Goal: Transaction & Acquisition: Subscribe to service/newsletter

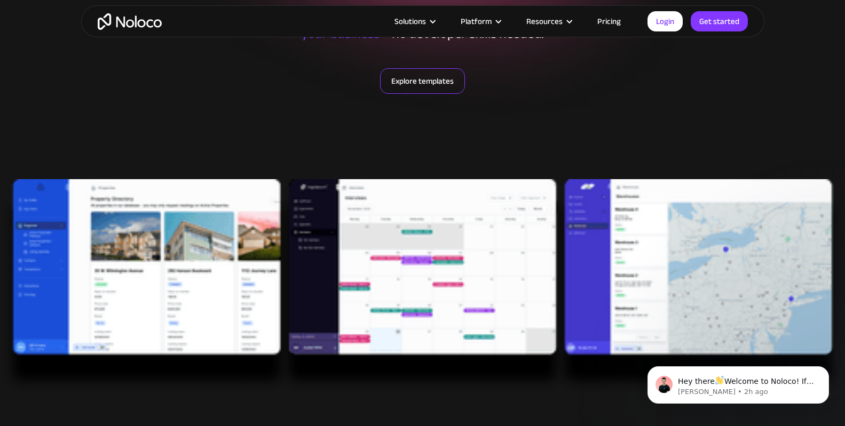
scroll to position [214, 0]
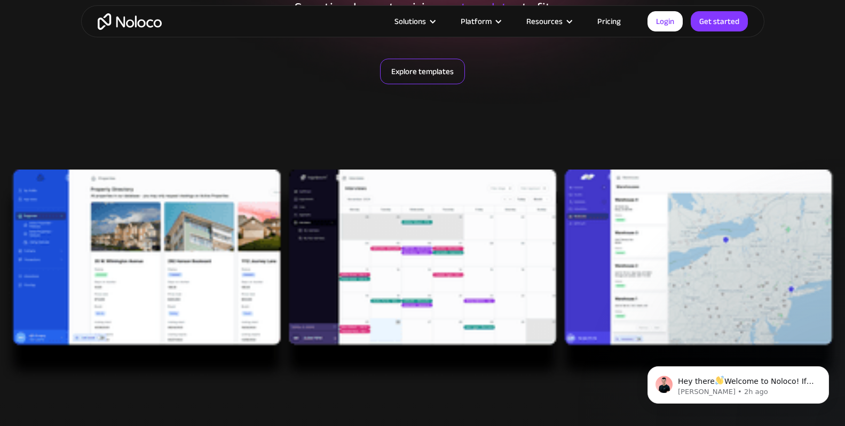
click at [419, 75] on link "Explore templates" at bounding box center [422, 72] width 85 height 26
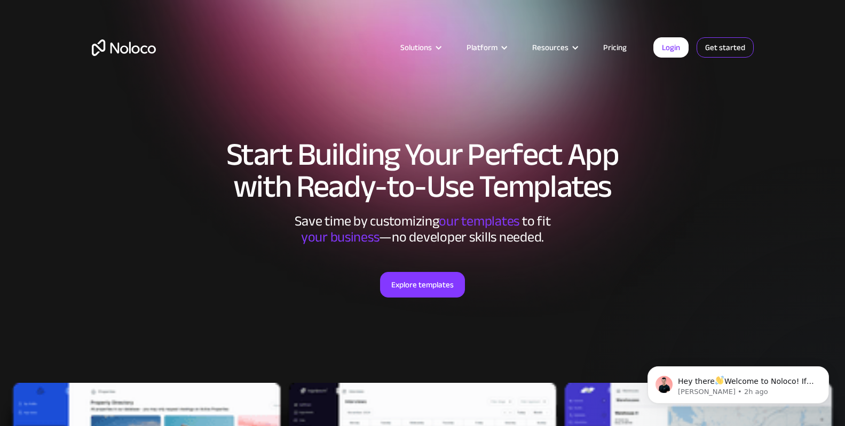
click at [720, 51] on link "Get started" at bounding box center [725, 47] width 57 height 20
click at [676, 44] on link "Login" at bounding box center [670, 47] width 35 height 20
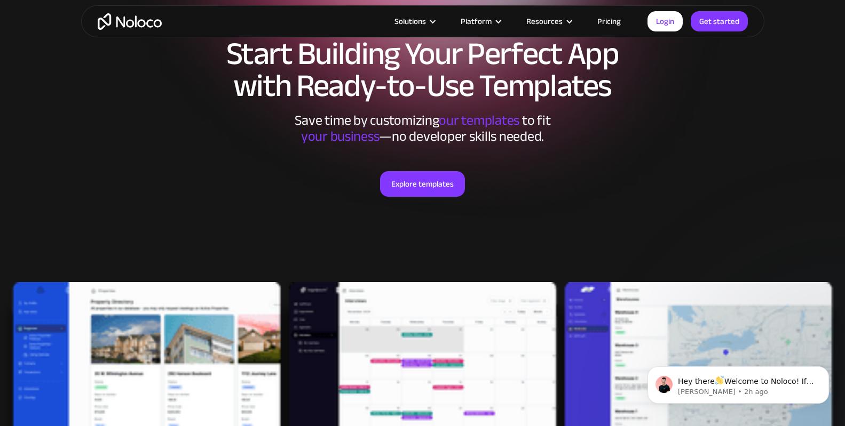
scroll to position [107, 0]
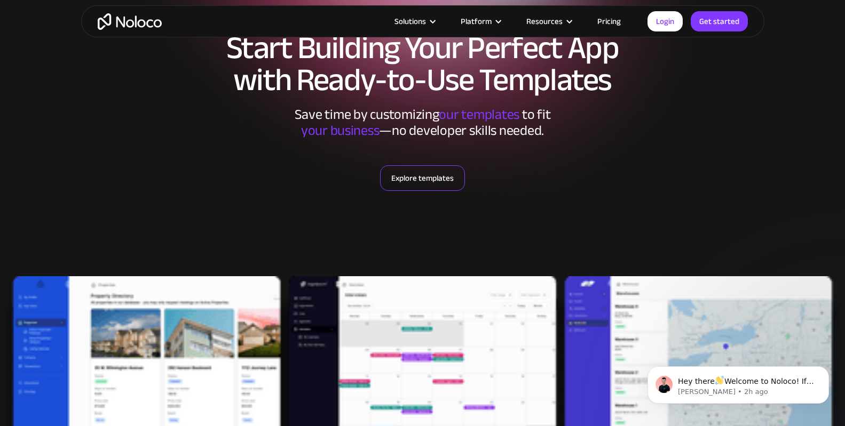
click at [428, 178] on link "Explore templates" at bounding box center [422, 178] width 85 height 26
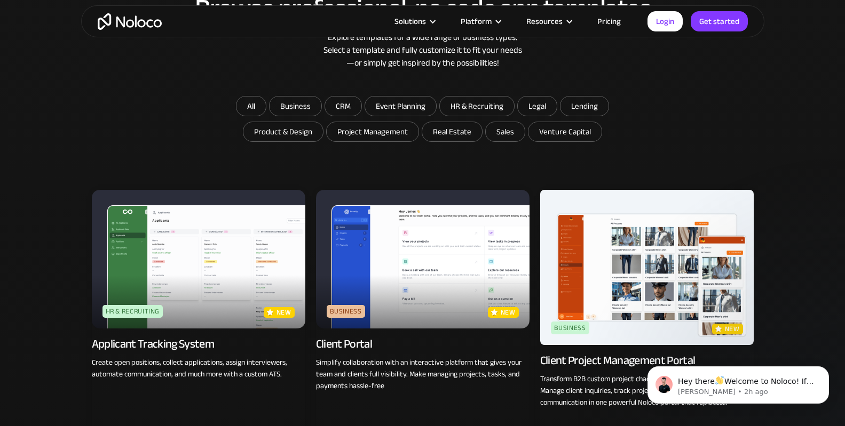
scroll to position [718, 0]
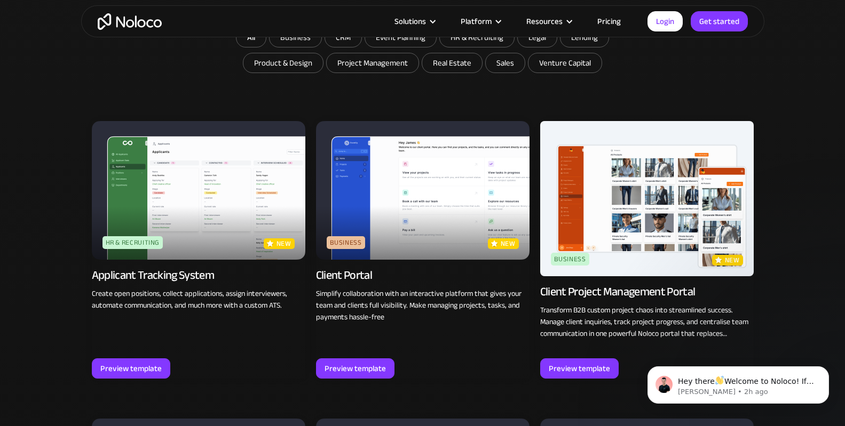
click at [194, 203] on img at bounding box center [199, 190] width 214 height 139
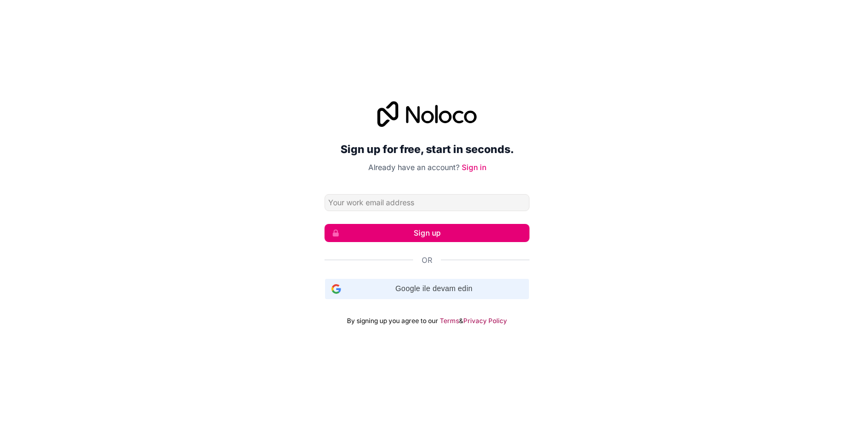
click at [436, 283] on div "Google ile devam edin Google ile devam edin. Yeni sekmede açılır" at bounding box center [426, 289] width 191 height 20
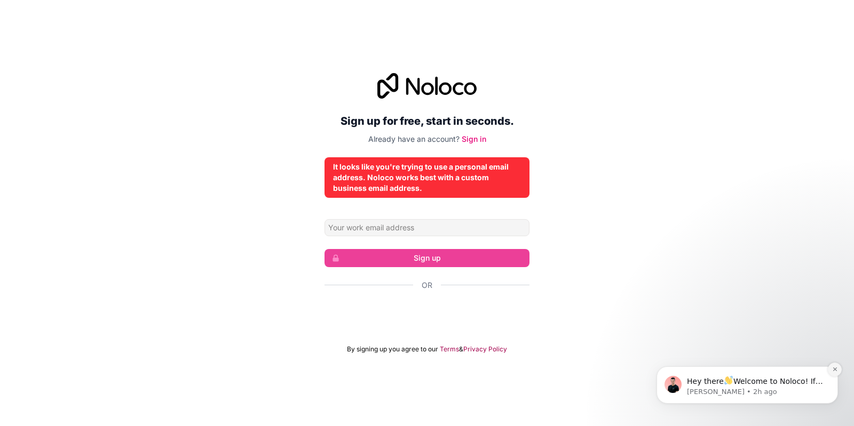
click at [835, 369] on icon "Dismiss notification" at bounding box center [835, 370] width 6 height 6
